Goal: Communication & Community: Answer question/provide support

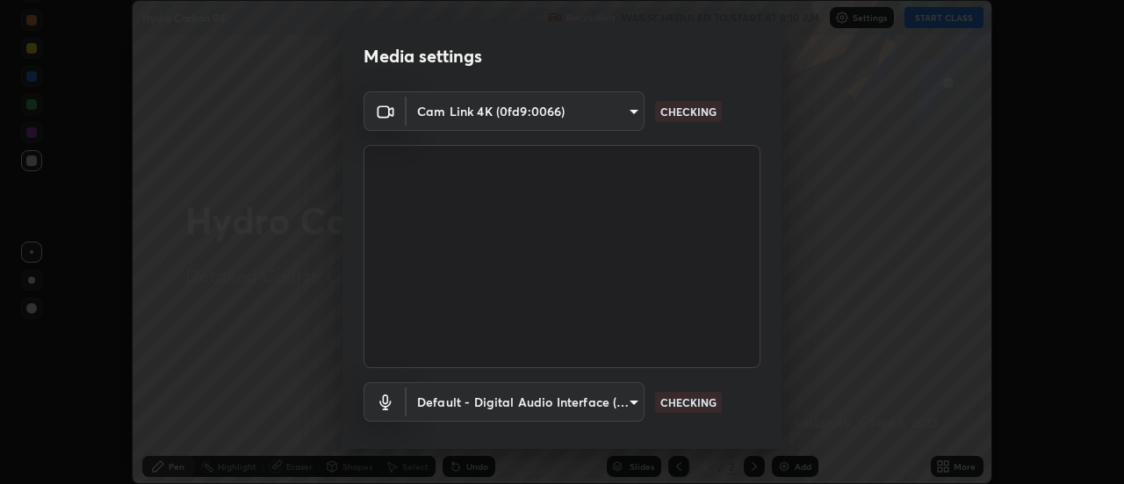
scroll to position [92, 0]
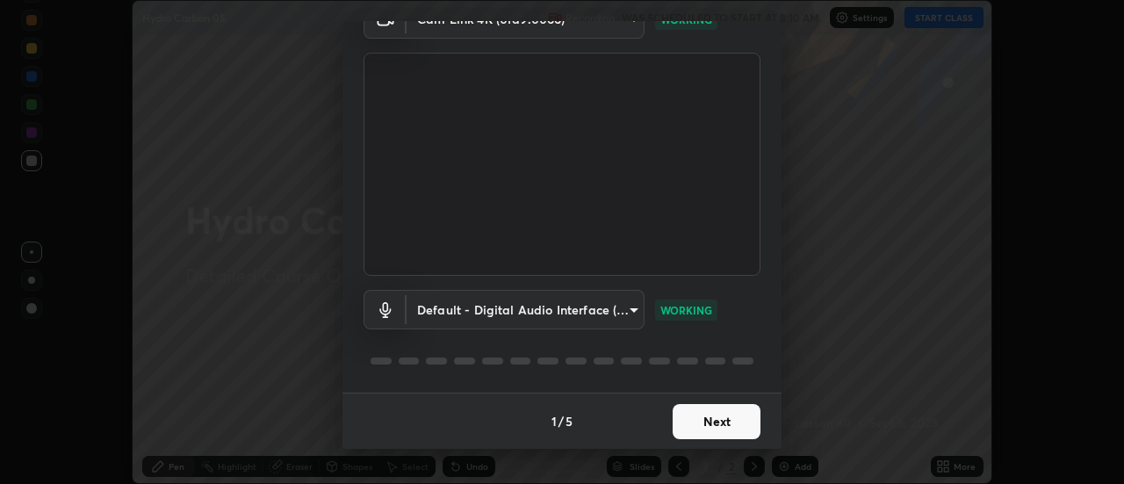
click at [708, 428] on button "Next" at bounding box center [717, 421] width 88 height 35
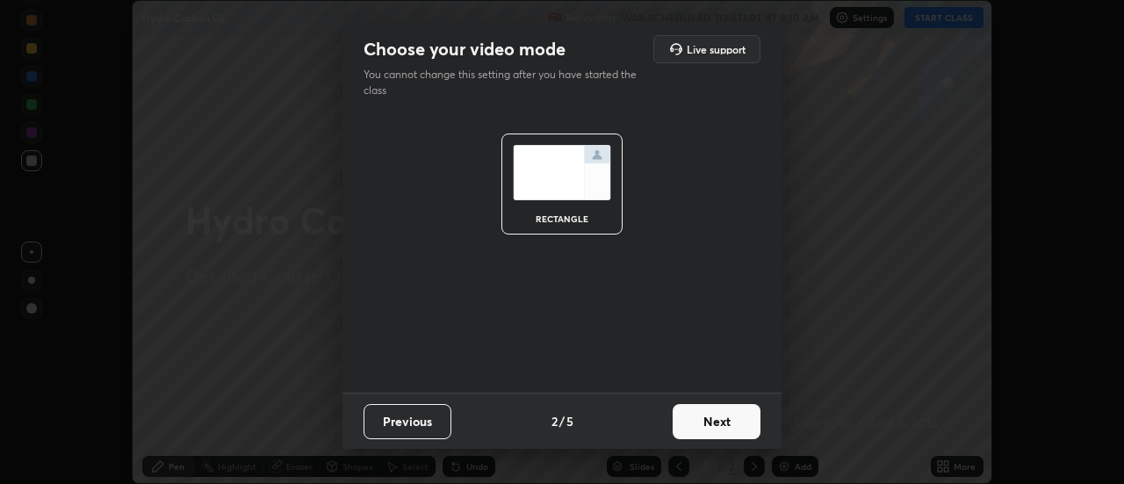
scroll to position [0, 0]
click at [713, 429] on button "Next" at bounding box center [717, 421] width 88 height 35
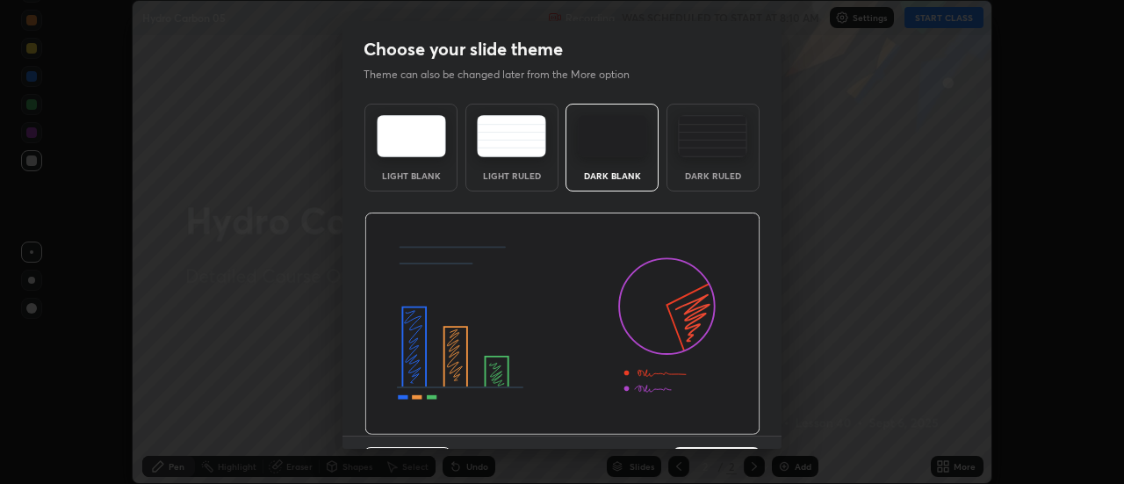
scroll to position [43, 0]
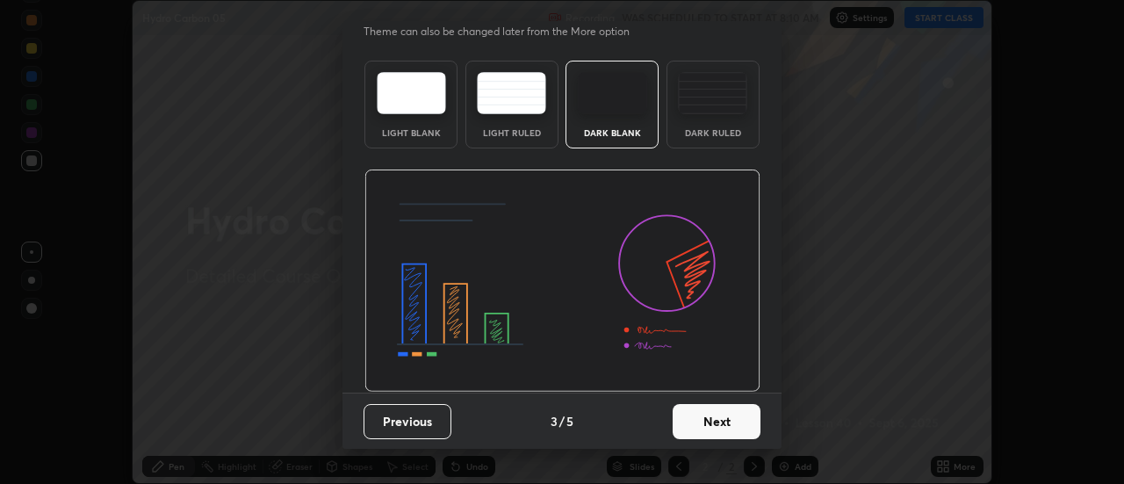
click at [707, 422] on button "Next" at bounding box center [717, 421] width 88 height 35
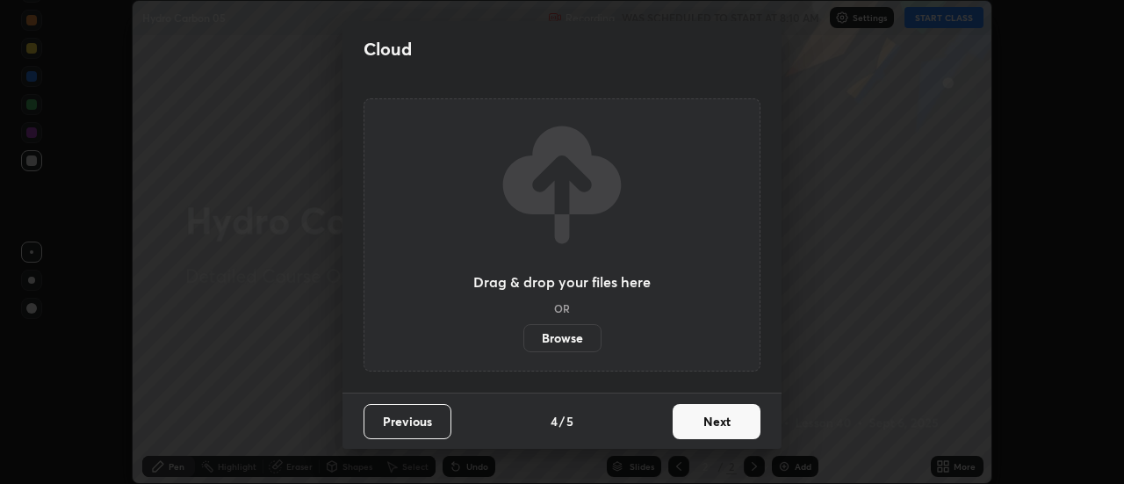
scroll to position [0, 0]
click at [705, 429] on button "Next" at bounding box center [717, 421] width 88 height 35
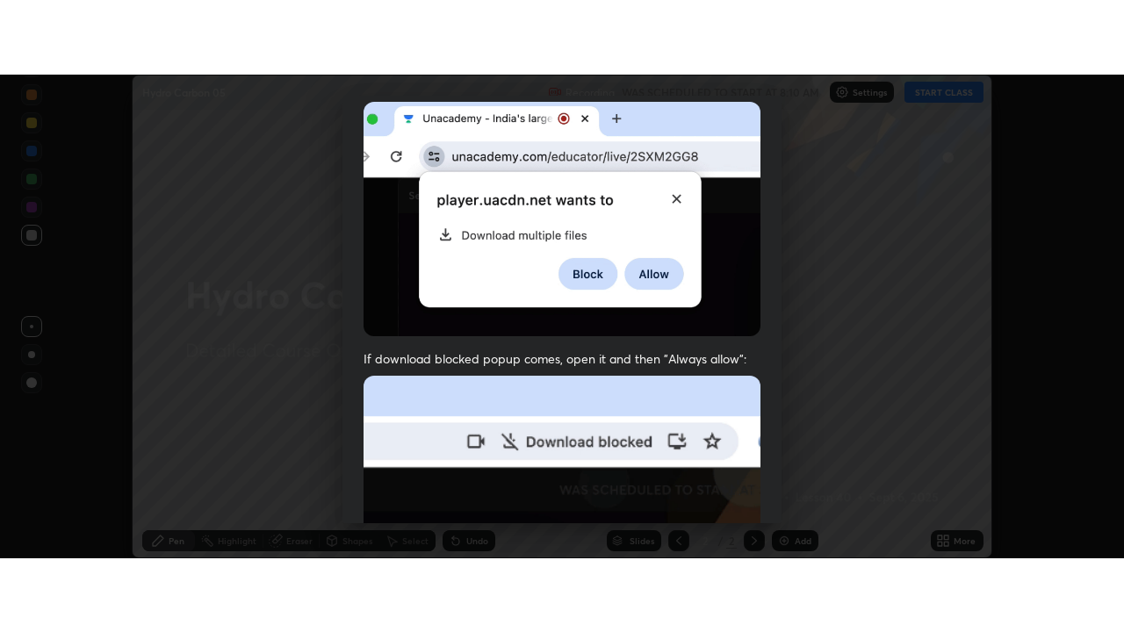
scroll to position [451, 0]
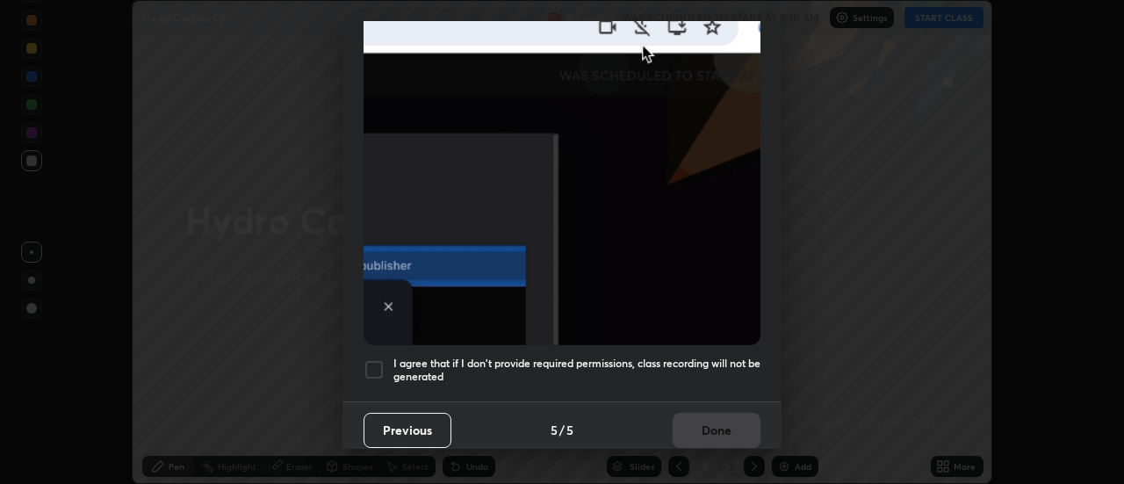
click at [373, 361] on div at bounding box center [374, 369] width 21 height 21
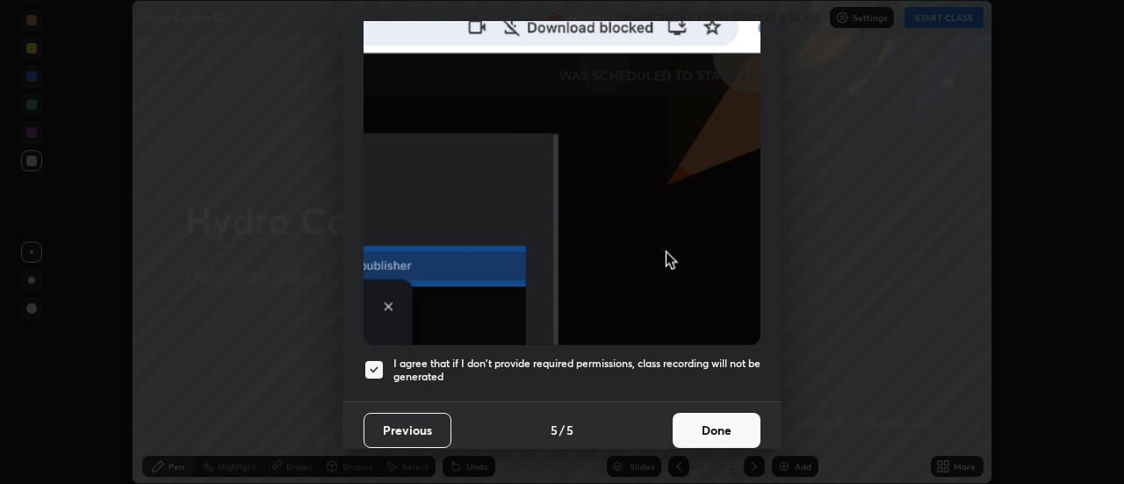
click at [711, 423] on button "Done" at bounding box center [717, 430] width 88 height 35
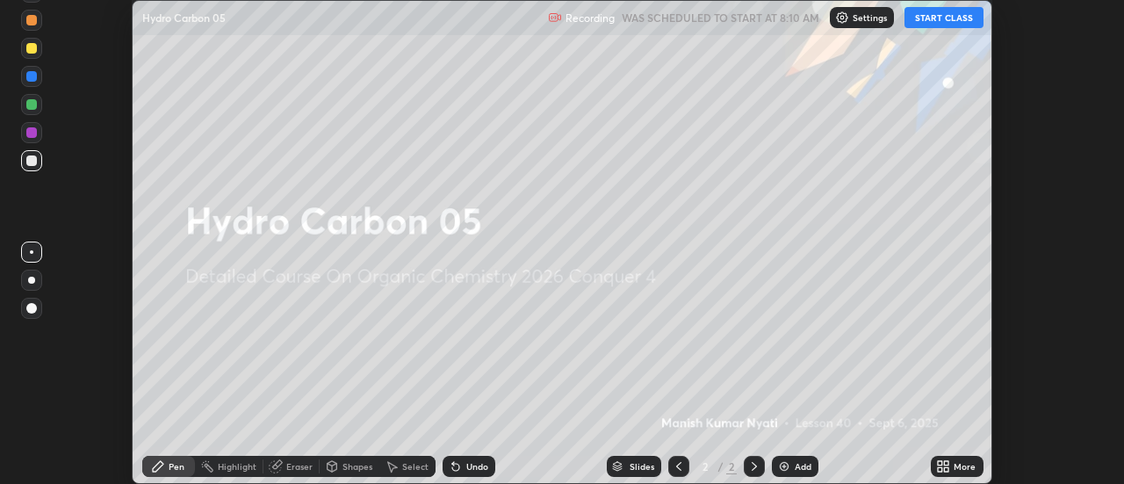
click at [939, 20] on button "START CLASS" at bounding box center [944, 17] width 79 height 21
click at [945, 466] on icon at bounding box center [943, 466] width 14 height 14
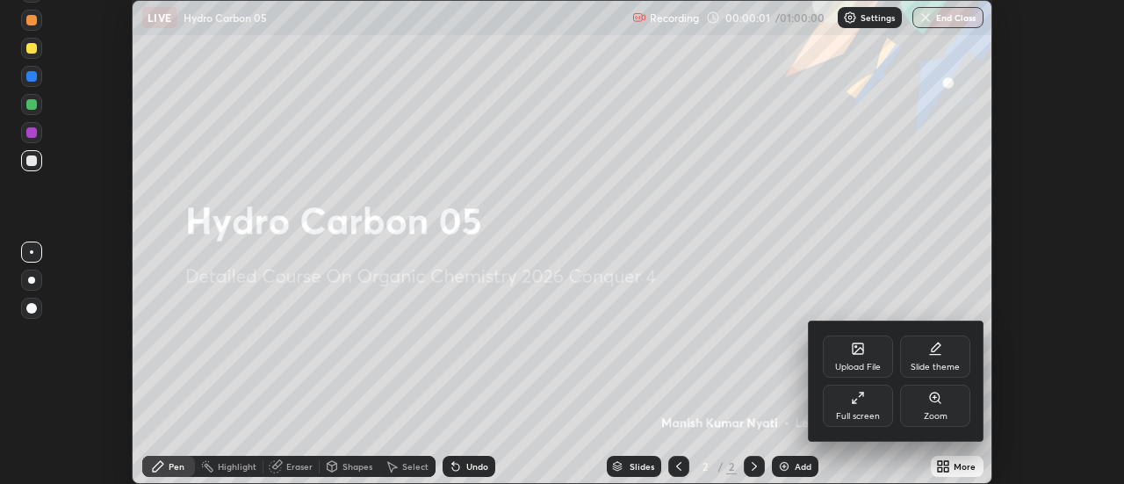
click at [855, 401] on icon at bounding box center [855, 401] width 4 height 4
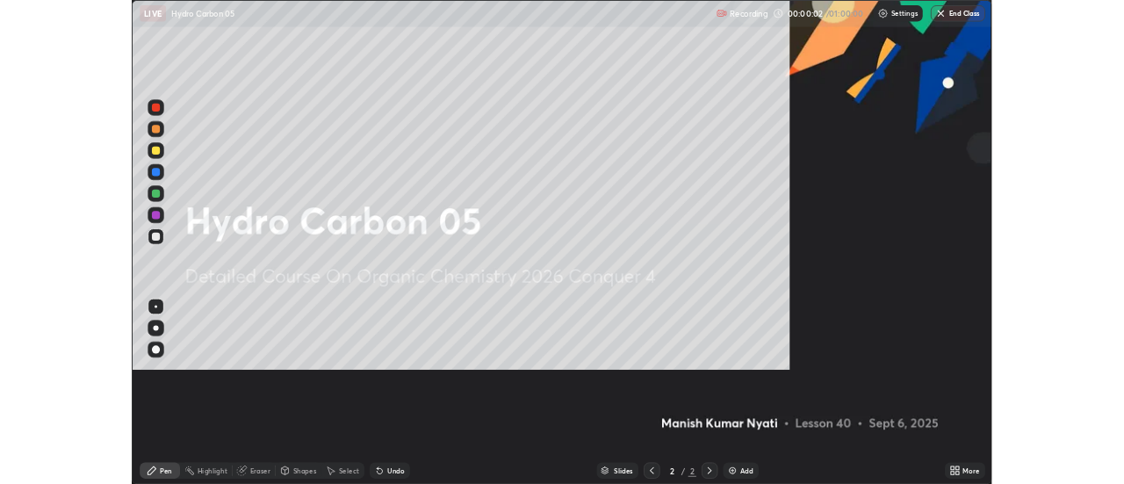
scroll to position [632, 1124]
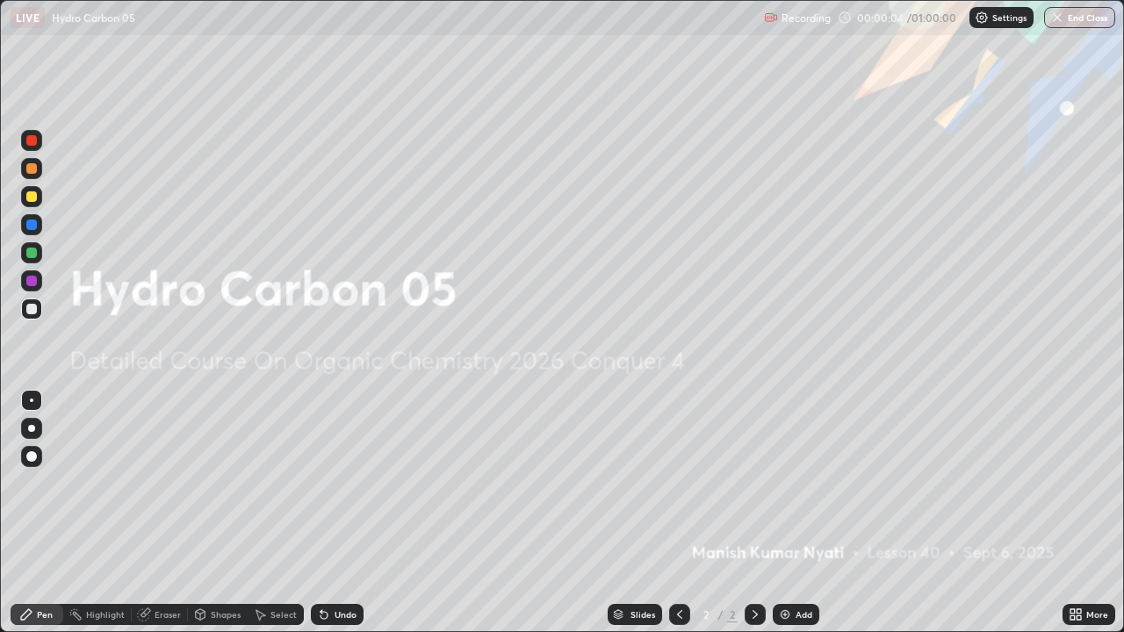
click at [787, 483] on img at bounding box center [785, 615] width 14 height 14
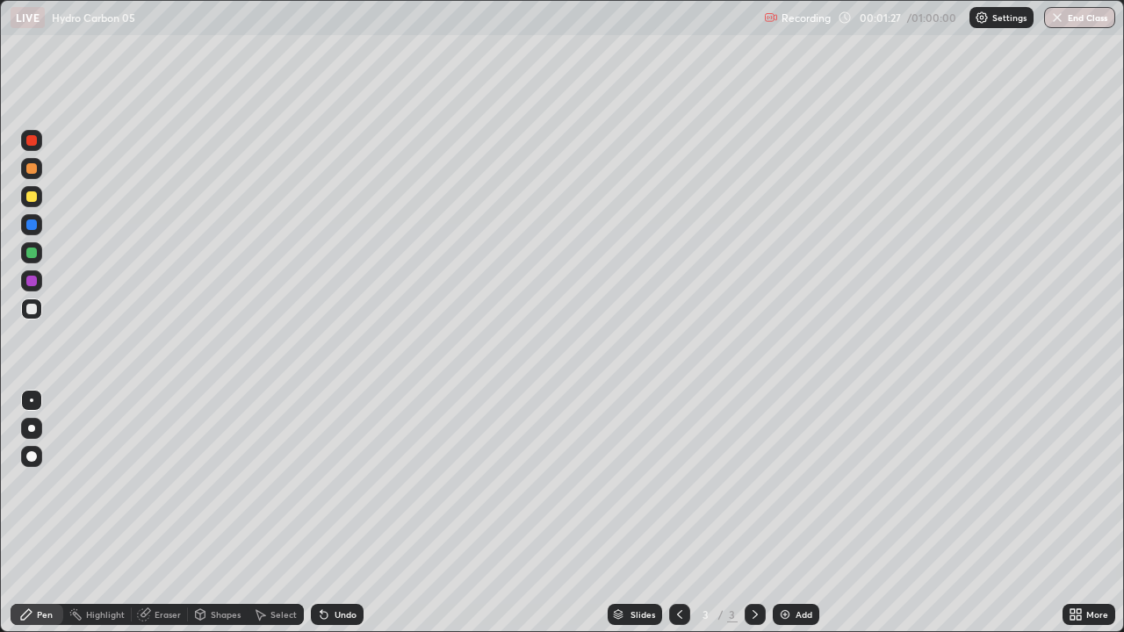
click at [350, 483] on div "Undo" at bounding box center [346, 614] width 22 height 9
click at [353, 483] on div "Undo" at bounding box center [346, 614] width 22 height 9
click at [790, 483] on img at bounding box center [785, 615] width 14 height 14
click at [352, 483] on div "Undo" at bounding box center [346, 614] width 22 height 9
click at [356, 483] on div "Undo" at bounding box center [337, 614] width 53 height 21
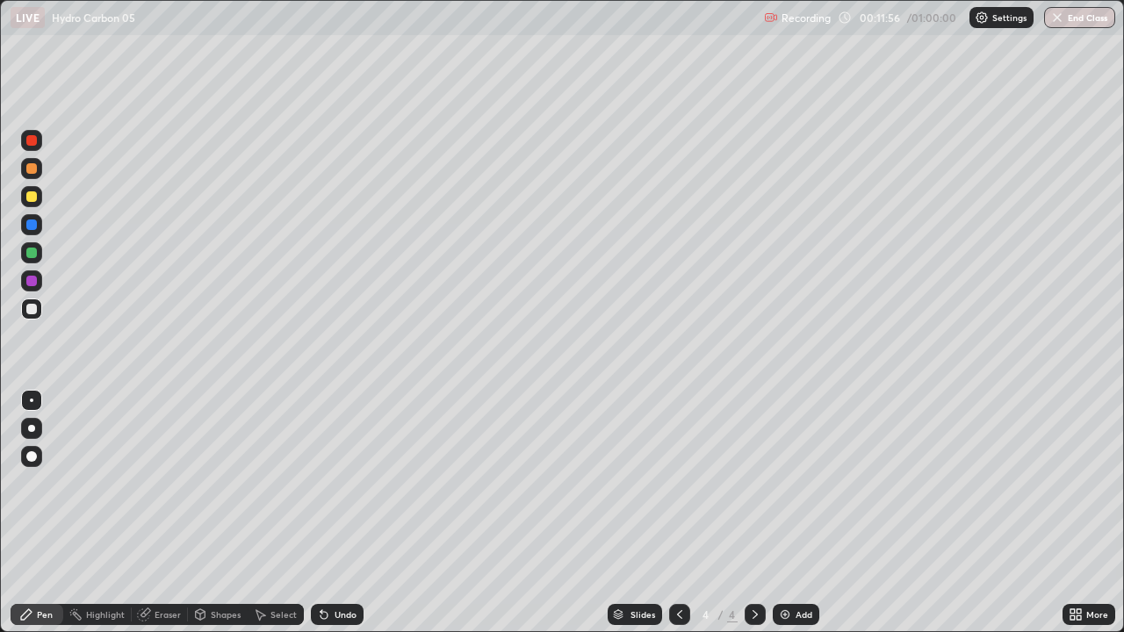
click at [783, 483] on div "Add" at bounding box center [796, 614] width 47 height 21
click at [346, 483] on div "Undo" at bounding box center [337, 614] width 53 height 21
click at [783, 483] on img at bounding box center [785, 615] width 14 height 14
click at [335, 483] on div "Undo" at bounding box center [346, 614] width 22 height 9
click at [321, 483] on icon at bounding box center [322, 611] width 2 height 2
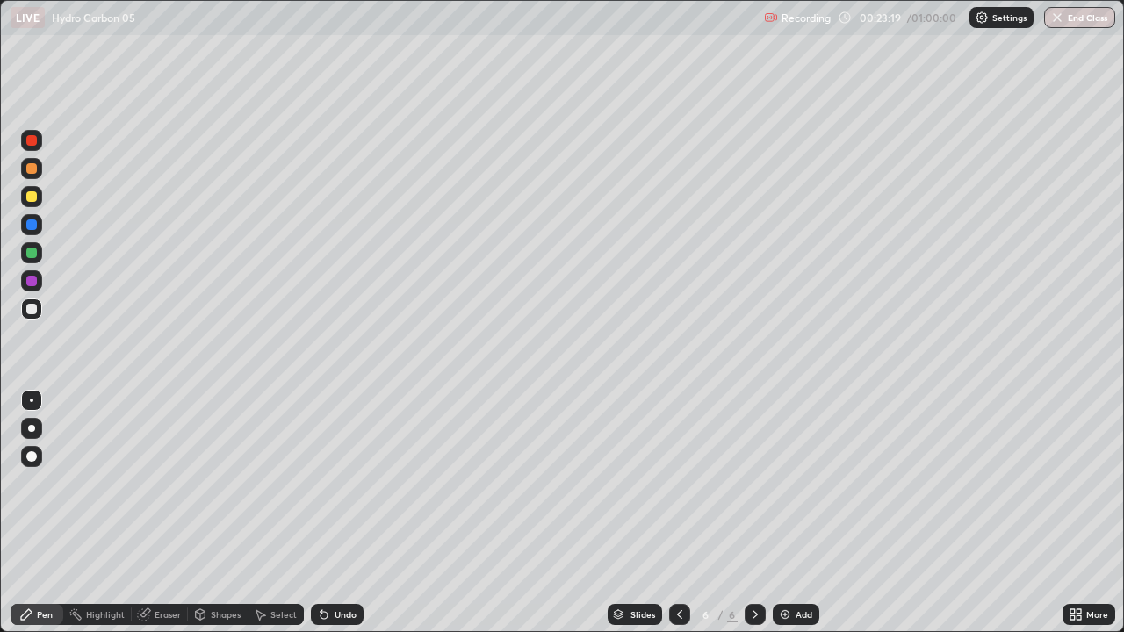
click at [317, 483] on icon at bounding box center [324, 615] width 14 height 14
click at [322, 483] on icon at bounding box center [324, 615] width 7 height 7
click at [792, 483] on div "Add" at bounding box center [796, 614] width 47 height 21
click at [678, 483] on icon at bounding box center [680, 615] width 14 height 14
click at [761, 483] on div at bounding box center [755, 614] width 21 height 21
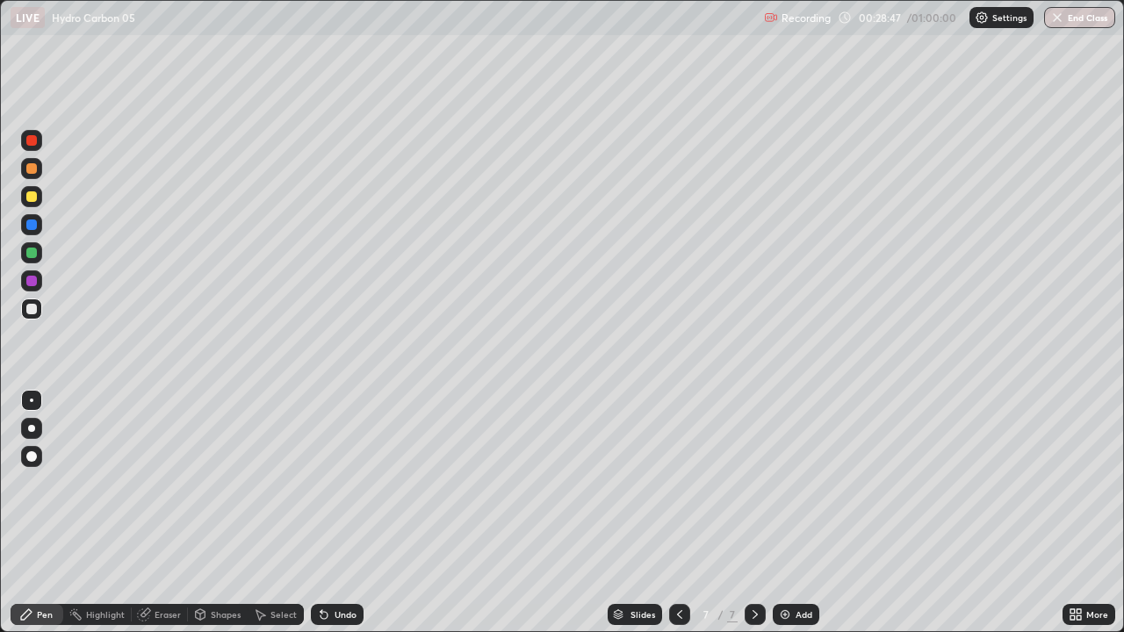
click at [280, 483] on div "Select" at bounding box center [276, 614] width 56 height 21
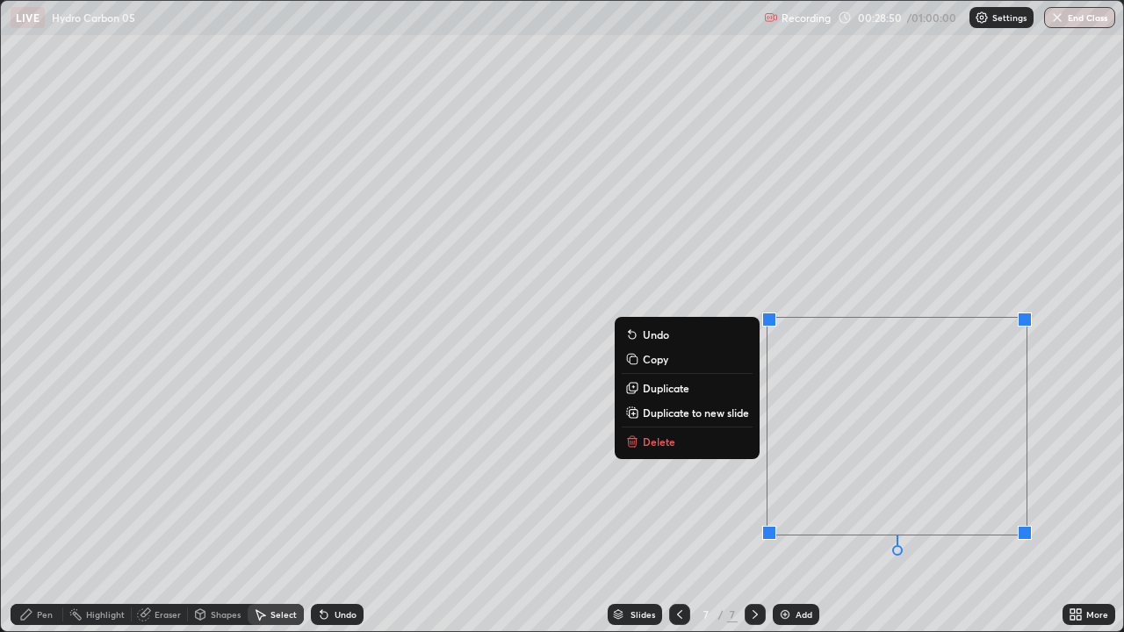
click at [686, 437] on button "Delete" at bounding box center [687, 441] width 131 height 21
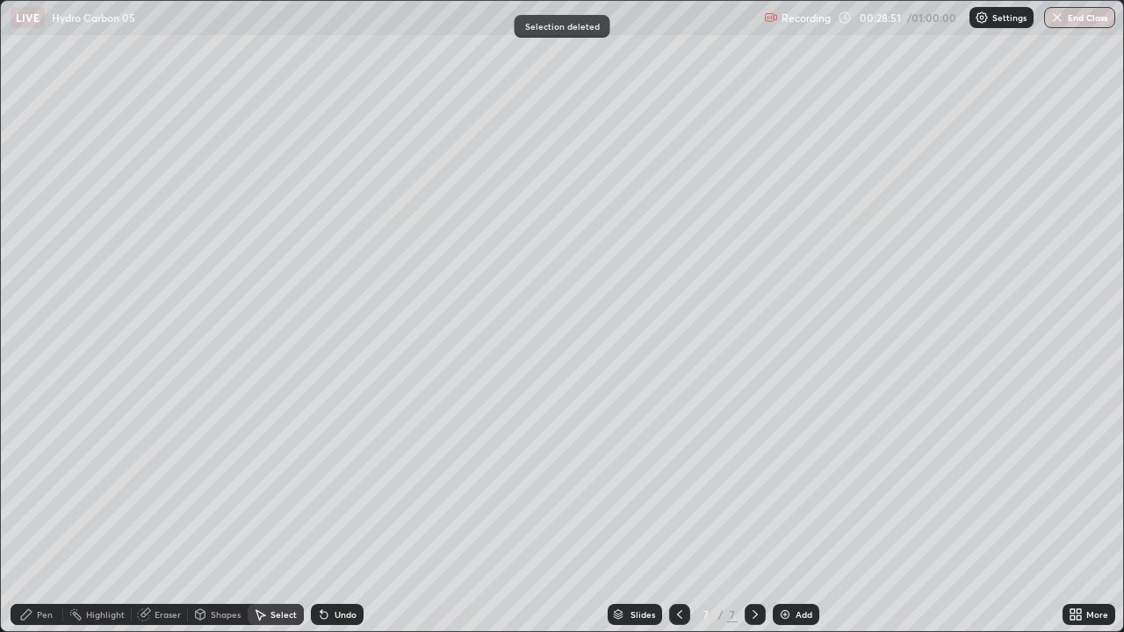
click at [58, 483] on div "Pen" at bounding box center [37, 614] width 53 height 21
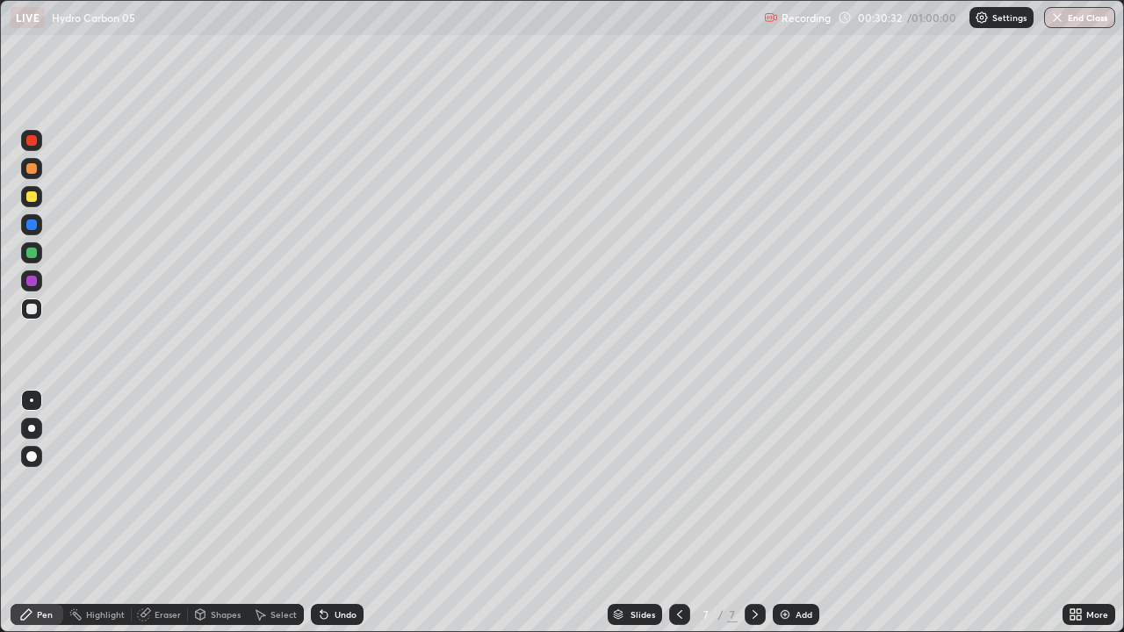
click at [678, 483] on icon at bounding box center [679, 614] width 5 height 9
click at [754, 483] on icon at bounding box center [755, 615] width 14 height 14
click at [290, 483] on div "Select" at bounding box center [284, 614] width 26 height 9
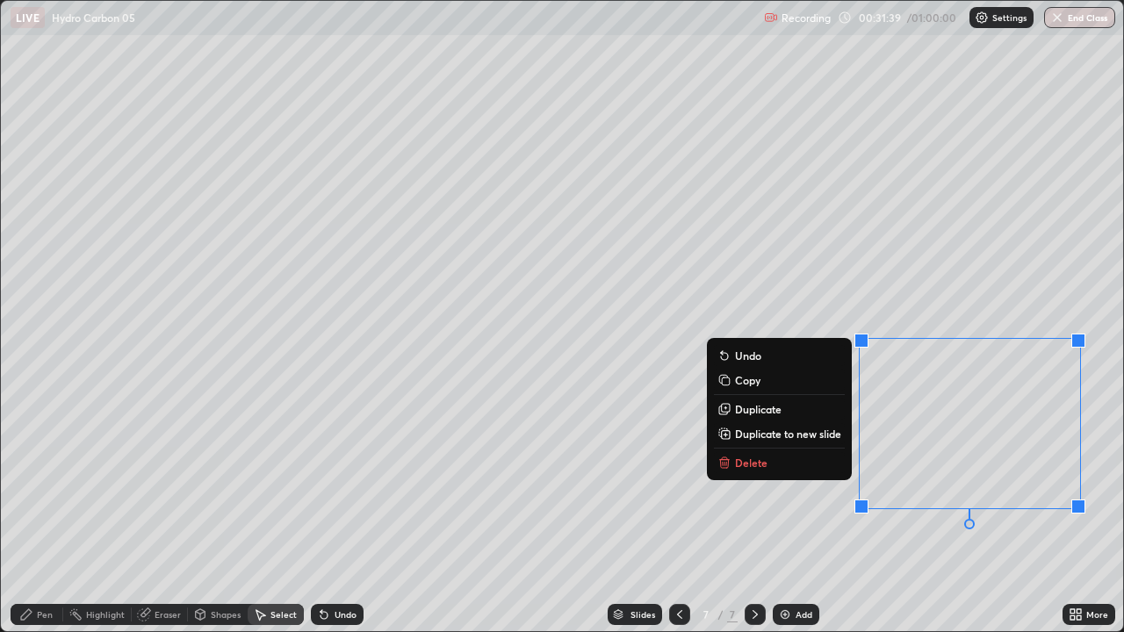
click at [805, 455] on button "Delete" at bounding box center [779, 462] width 131 height 21
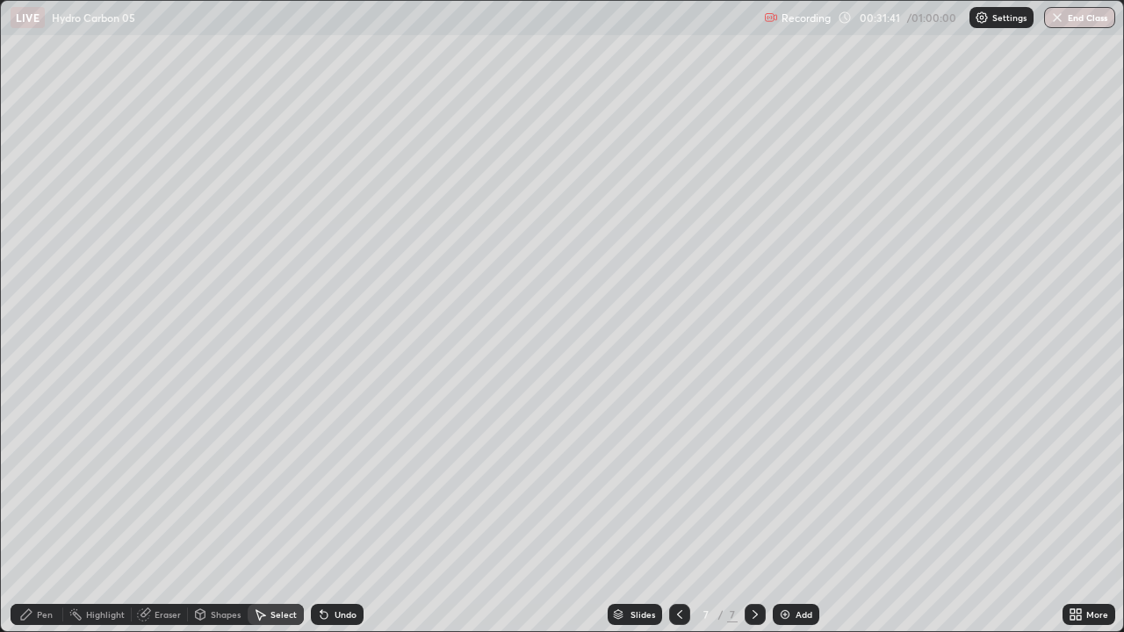
click at [55, 483] on div "Pen" at bounding box center [37, 614] width 53 height 21
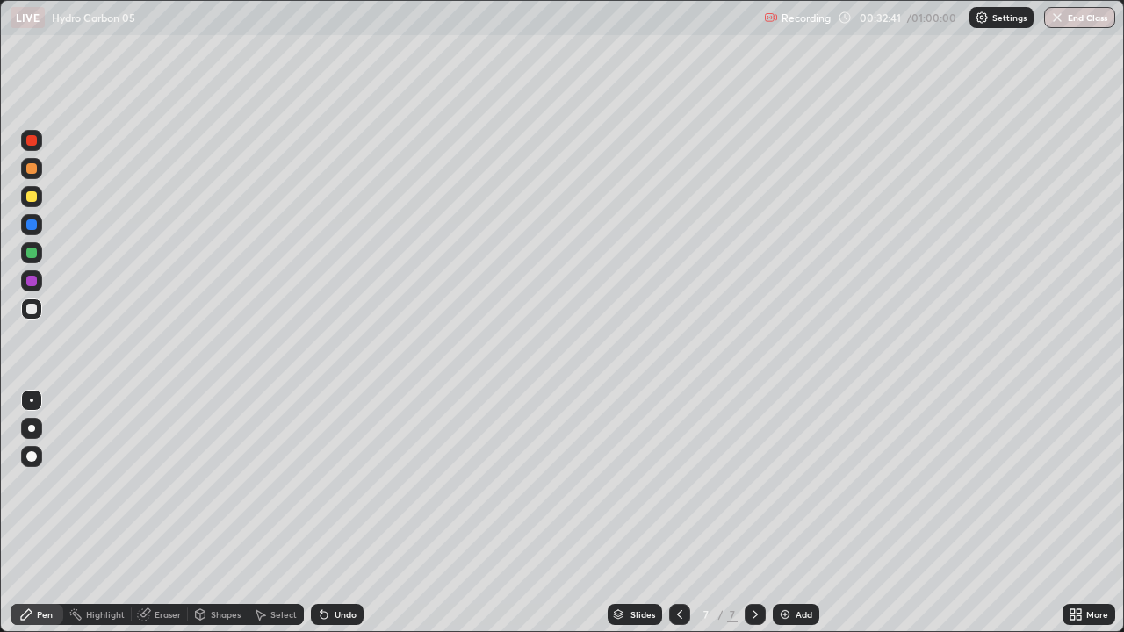
click at [784, 483] on img at bounding box center [785, 615] width 14 height 14
click at [669, 483] on div at bounding box center [679, 614] width 21 height 21
click at [676, 483] on icon at bounding box center [680, 615] width 14 height 14
click at [679, 483] on icon at bounding box center [680, 615] width 14 height 14
click at [758, 483] on icon at bounding box center [755, 615] width 14 height 14
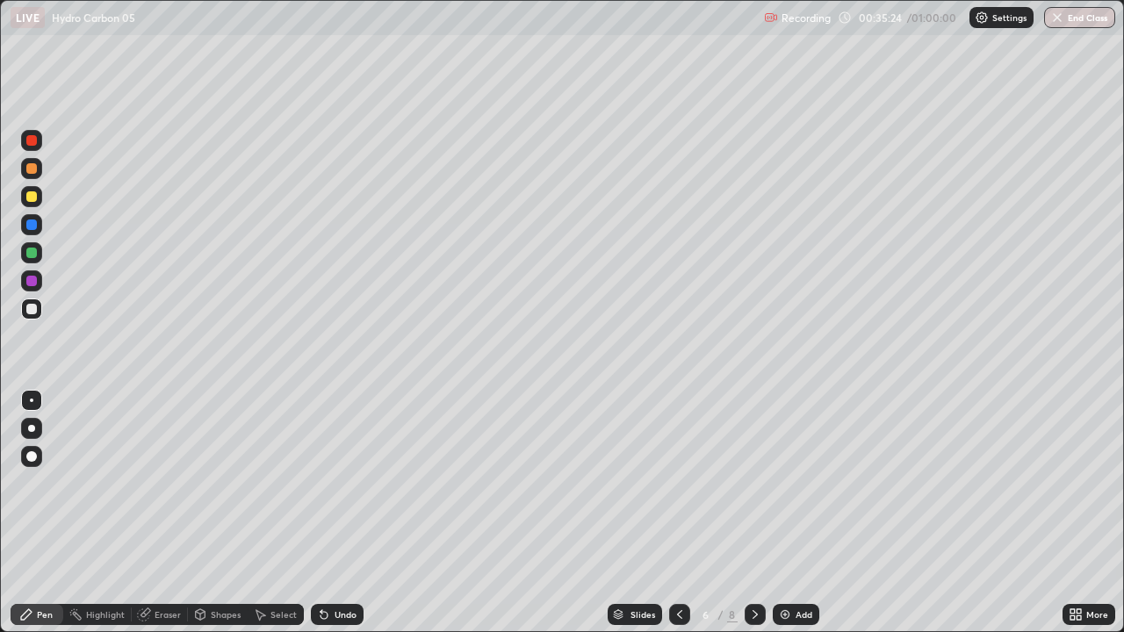
click at [761, 483] on icon at bounding box center [755, 615] width 14 height 14
click at [754, 483] on icon at bounding box center [755, 615] width 14 height 14
click at [675, 483] on icon at bounding box center [680, 615] width 14 height 14
click at [754, 483] on icon at bounding box center [755, 615] width 14 height 14
click at [676, 483] on icon at bounding box center [680, 615] width 14 height 14
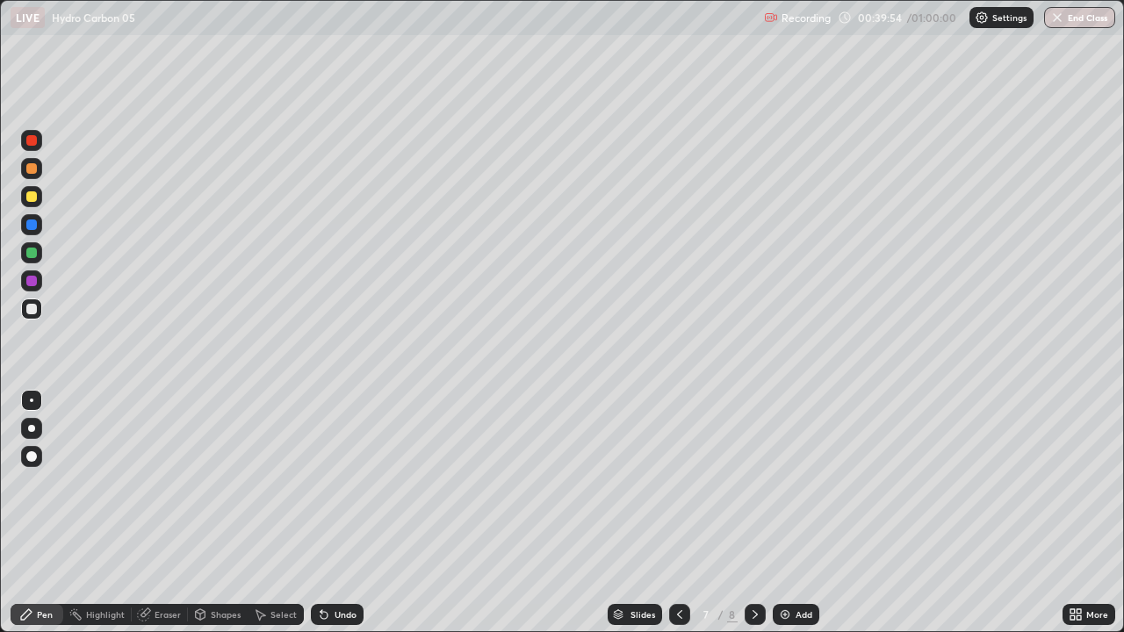
click at [752, 483] on icon at bounding box center [755, 615] width 14 height 14
click at [276, 483] on div "Select" at bounding box center [284, 614] width 26 height 9
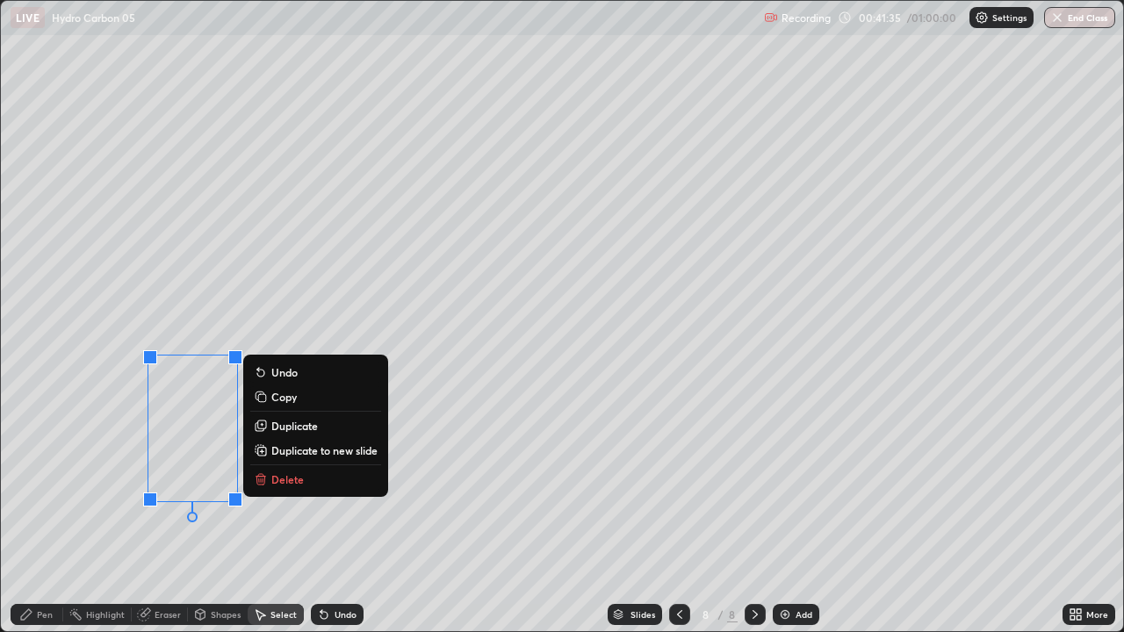
click at [268, 476] on button "Delete" at bounding box center [315, 479] width 131 height 21
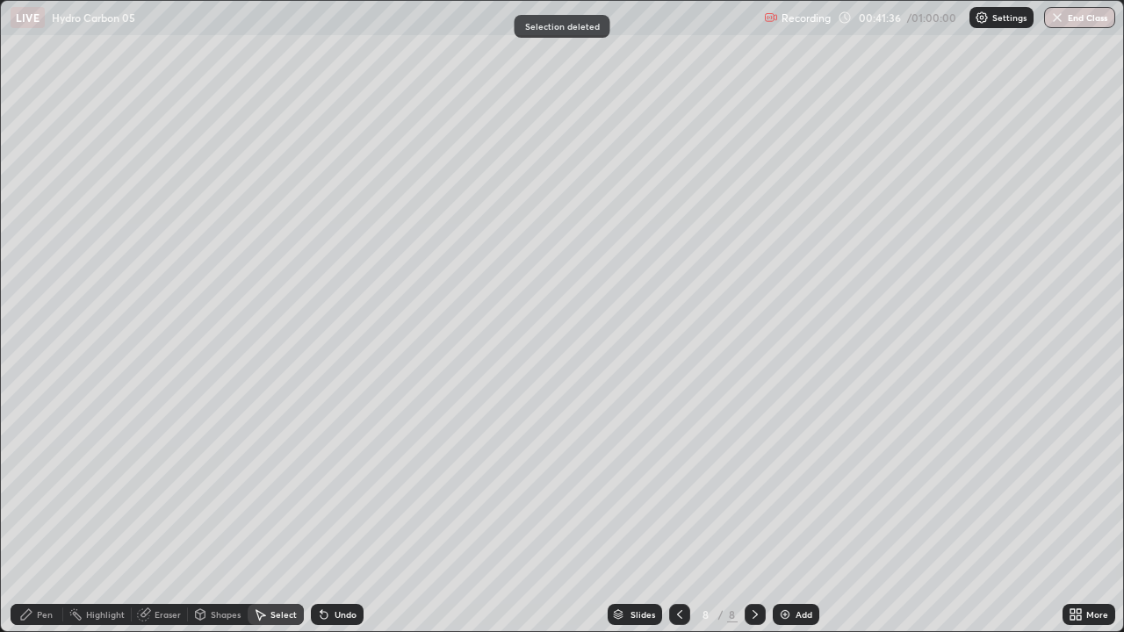
click at [45, 483] on div "Pen" at bounding box center [45, 614] width 16 height 9
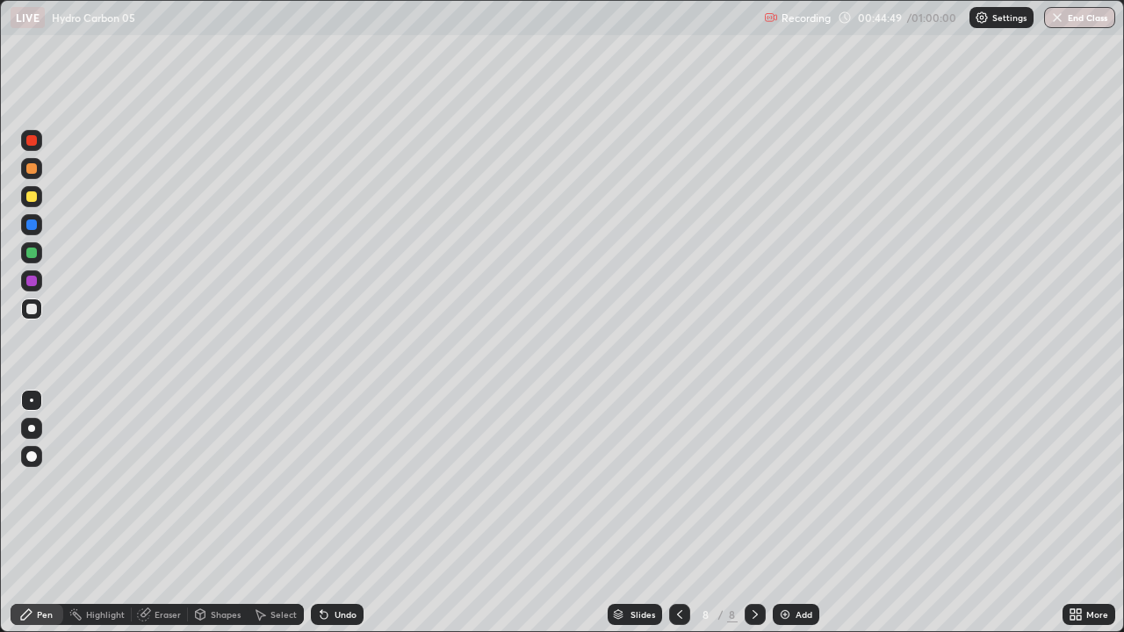
click at [782, 483] on img at bounding box center [785, 615] width 14 height 14
click at [330, 483] on div "Undo" at bounding box center [337, 614] width 53 height 21
click at [778, 483] on img at bounding box center [785, 615] width 14 height 14
click at [790, 483] on div "Add" at bounding box center [796, 614] width 47 height 21
click at [152, 483] on div "Eraser" at bounding box center [160, 614] width 56 height 21
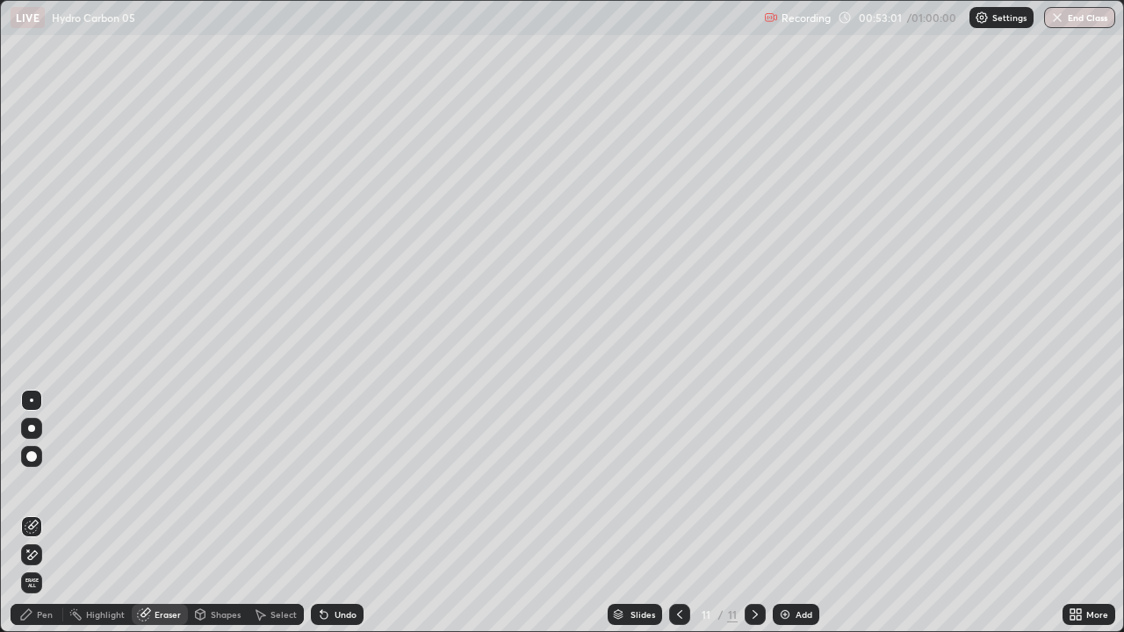
click at [51, 483] on div "Pen" at bounding box center [45, 614] width 16 height 9
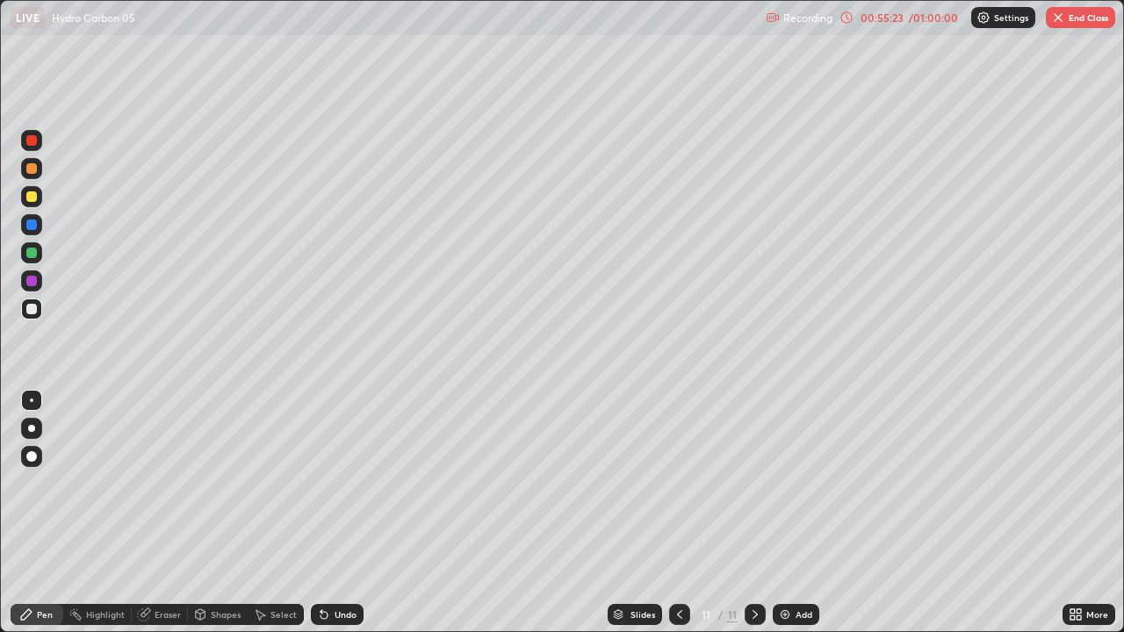
click at [678, 483] on icon at bounding box center [680, 615] width 14 height 14
click at [751, 483] on icon at bounding box center [755, 615] width 14 height 14
click at [675, 483] on icon at bounding box center [680, 615] width 14 height 14
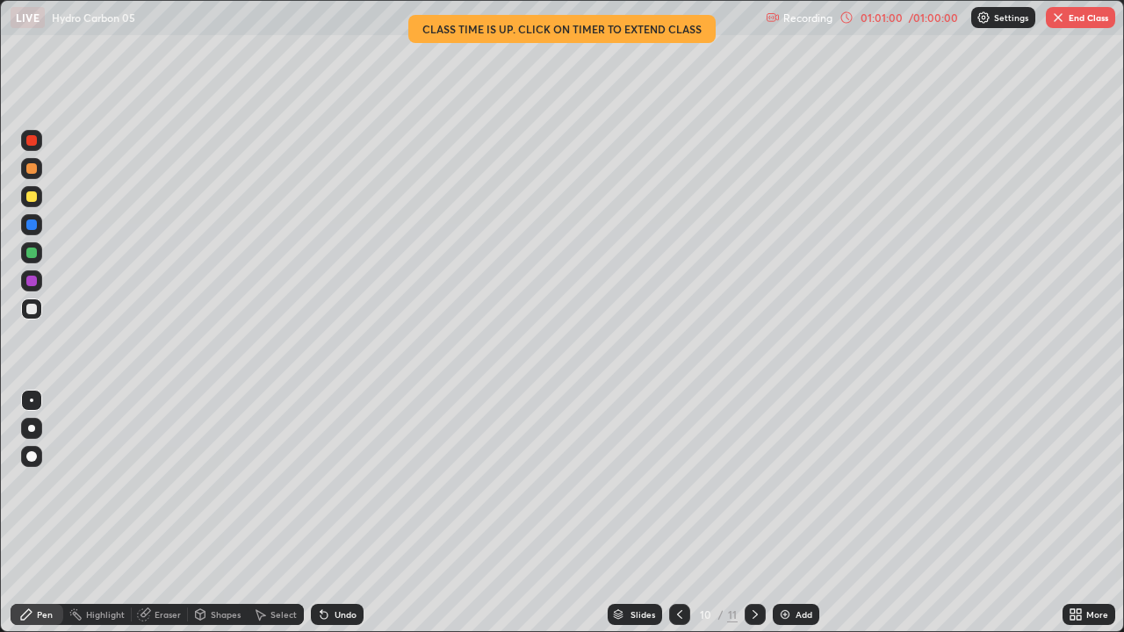
click at [754, 483] on div at bounding box center [755, 614] width 21 height 21
click at [1088, 12] on button "End Class" at bounding box center [1080, 17] width 69 height 21
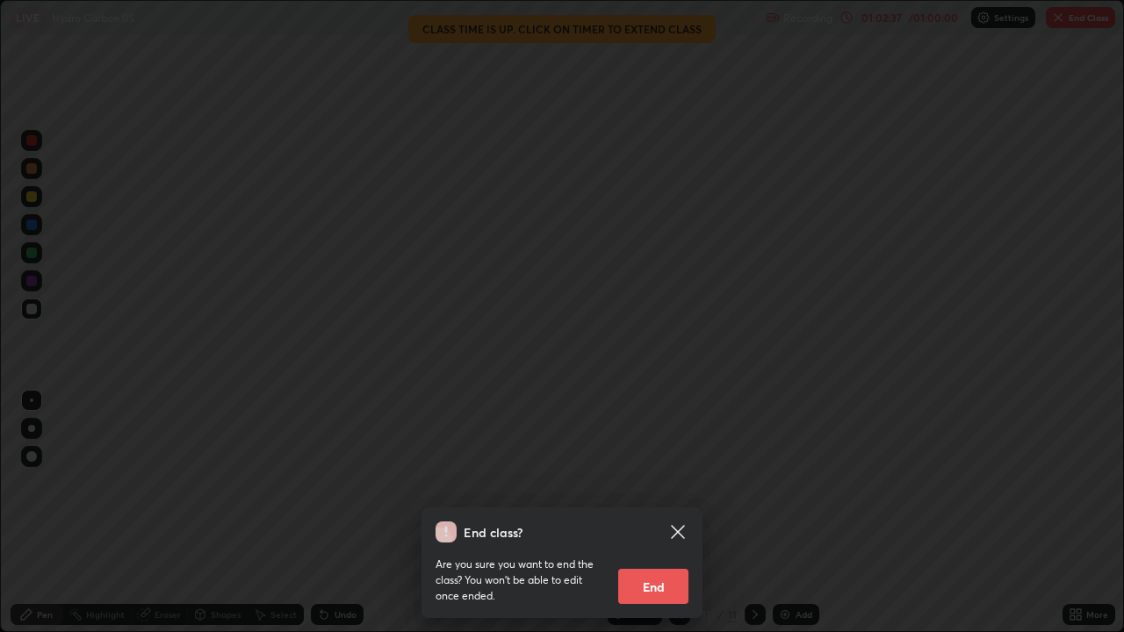
click at [656, 483] on button "End" at bounding box center [653, 586] width 70 height 35
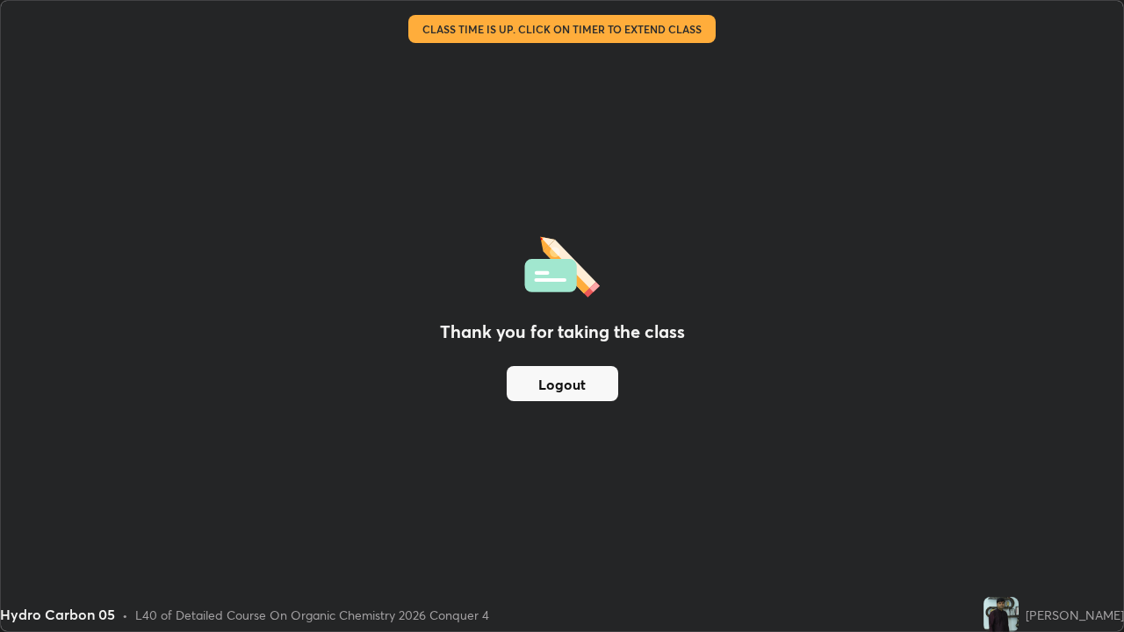
click at [593, 386] on button "Logout" at bounding box center [563, 383] width 112 height 35
click at [586, 391] on button "Logout" at bounding box center [563, 383] width 112 height 35
click at [585, 393] on button "Logout" at bounding box center [563, 383] width 112 height 35
click at [587, 388] on button "Logout" at bounding box center [563, 383] width 112 height 35
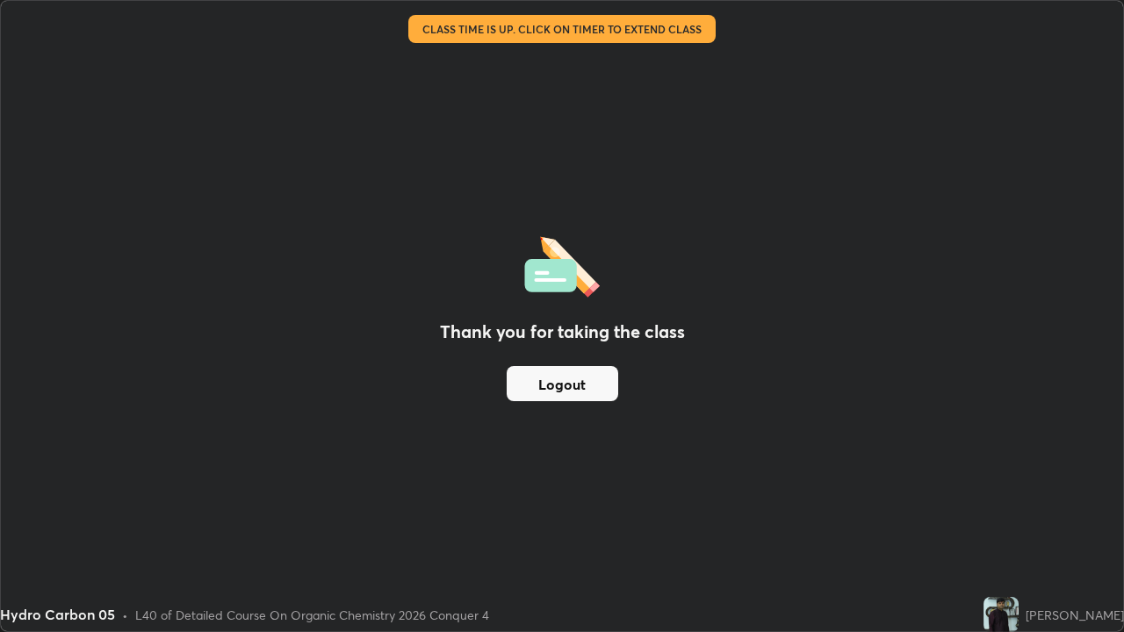
click at [588, 386] on button "Logout" at bounding box center [563, 383] width 112 height 35
click at [588, 384] on button "Logout" at bounding box center [563, 383] width 112 height 35
click at [585, 381] on button "Logout" at bounding box center [563, 383] width 112 height 35
click at [583, 379] on button "Logout" at bounding box center [563, 383] width 112 height 35
click at [582, 379] on button "Logout" at bounding box center [563, 383] width 112 height 35
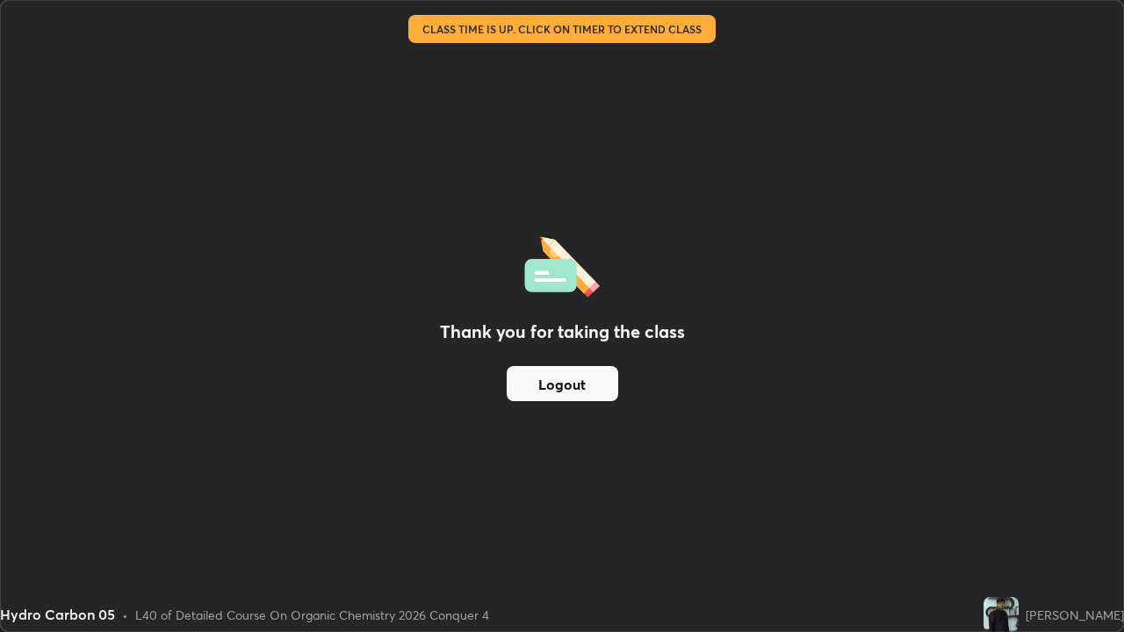
click at [587, 379] on button "Logout" at bounding box center [563, 383] width 112 height 35
click at [588, 383] on button "Logout" at bounding box center [563, 383] width 112 height 35
click at [591, 382] on button "Logout" at bounding box center [563, 383] width 112 height 35
click at [589, 382] on button "Logout" at bounding box center [563, 383] width 112 height 35
click at [589, 383] on button "Logout" at bounding box center [563, 383] width 112 height 35
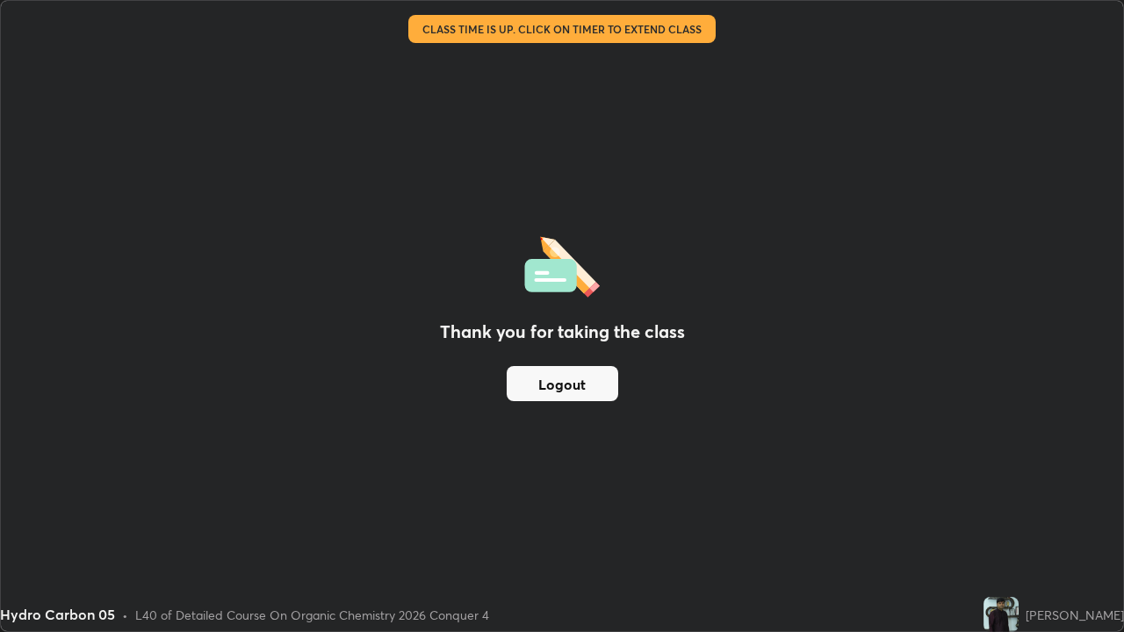
click at [588, 383] on button "Logout" at bounding box center [563, 383] width 112 height 35
click at [588, 381] on button "Logout" at bounding box center [563, 383] width 112 height 35
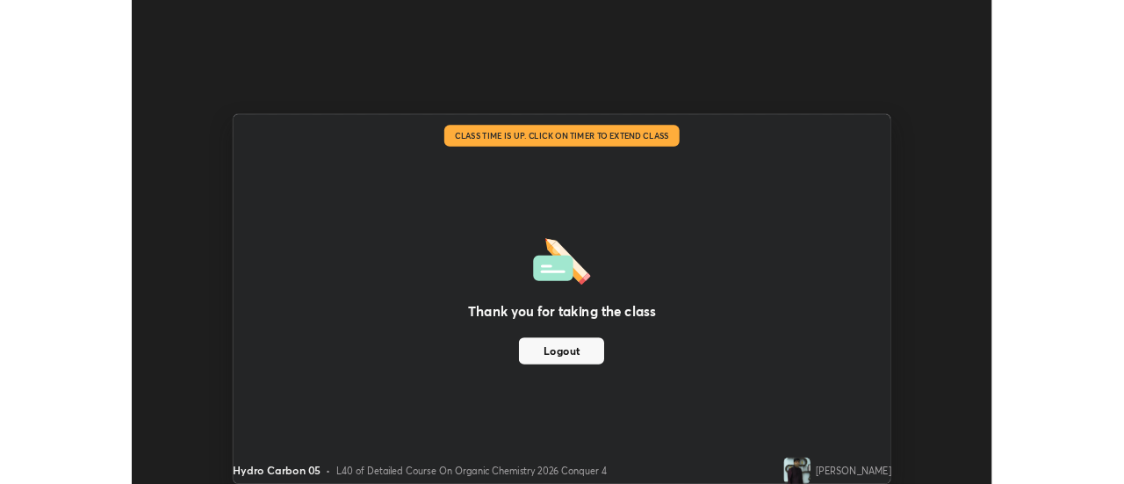
scroll to position [87347, 86707]
